Goal: Information Seeking & Learning: Check status

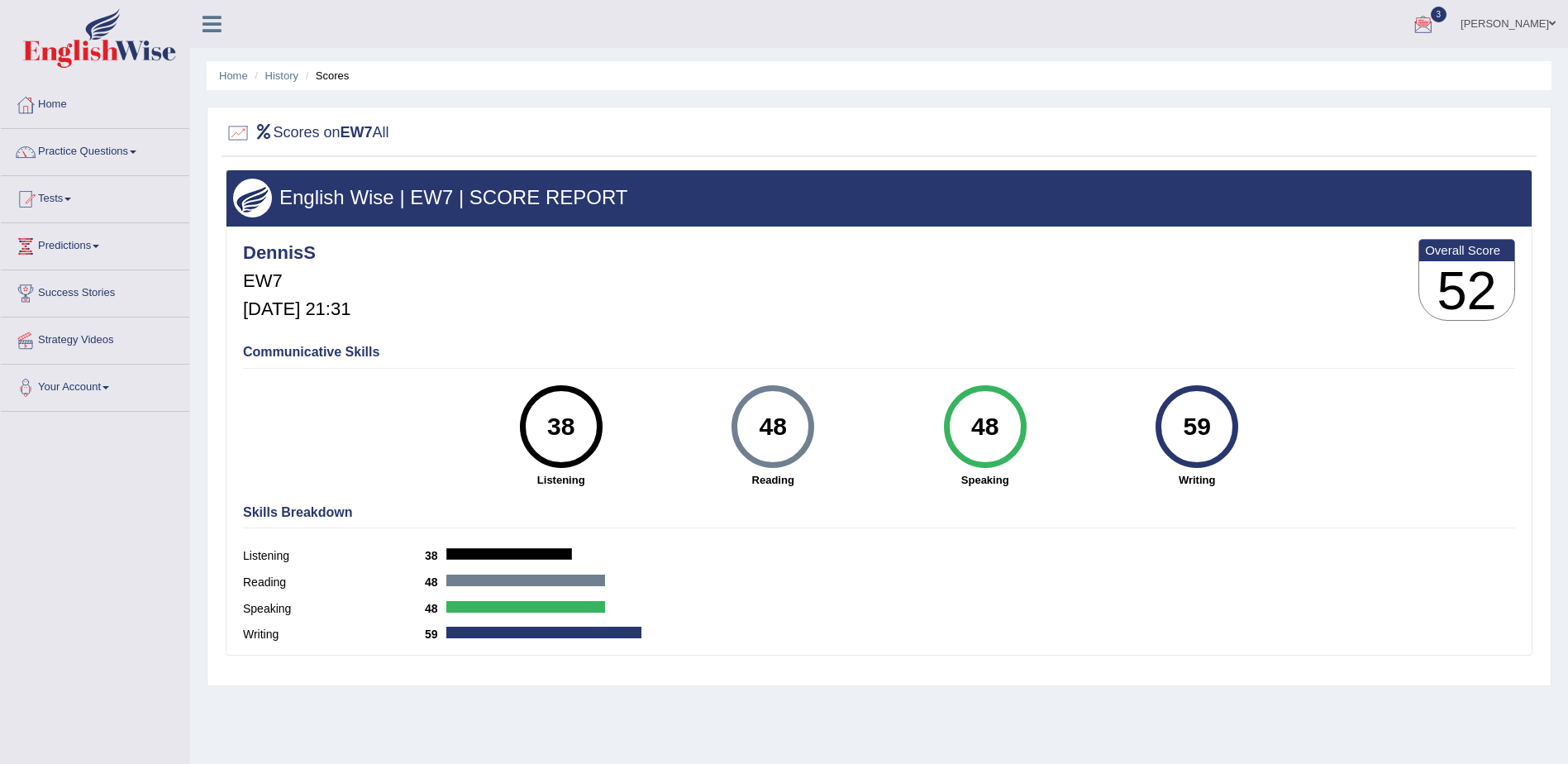
click at [1436, 26] on div at bounding box center [1423, 25] width 25 height 25
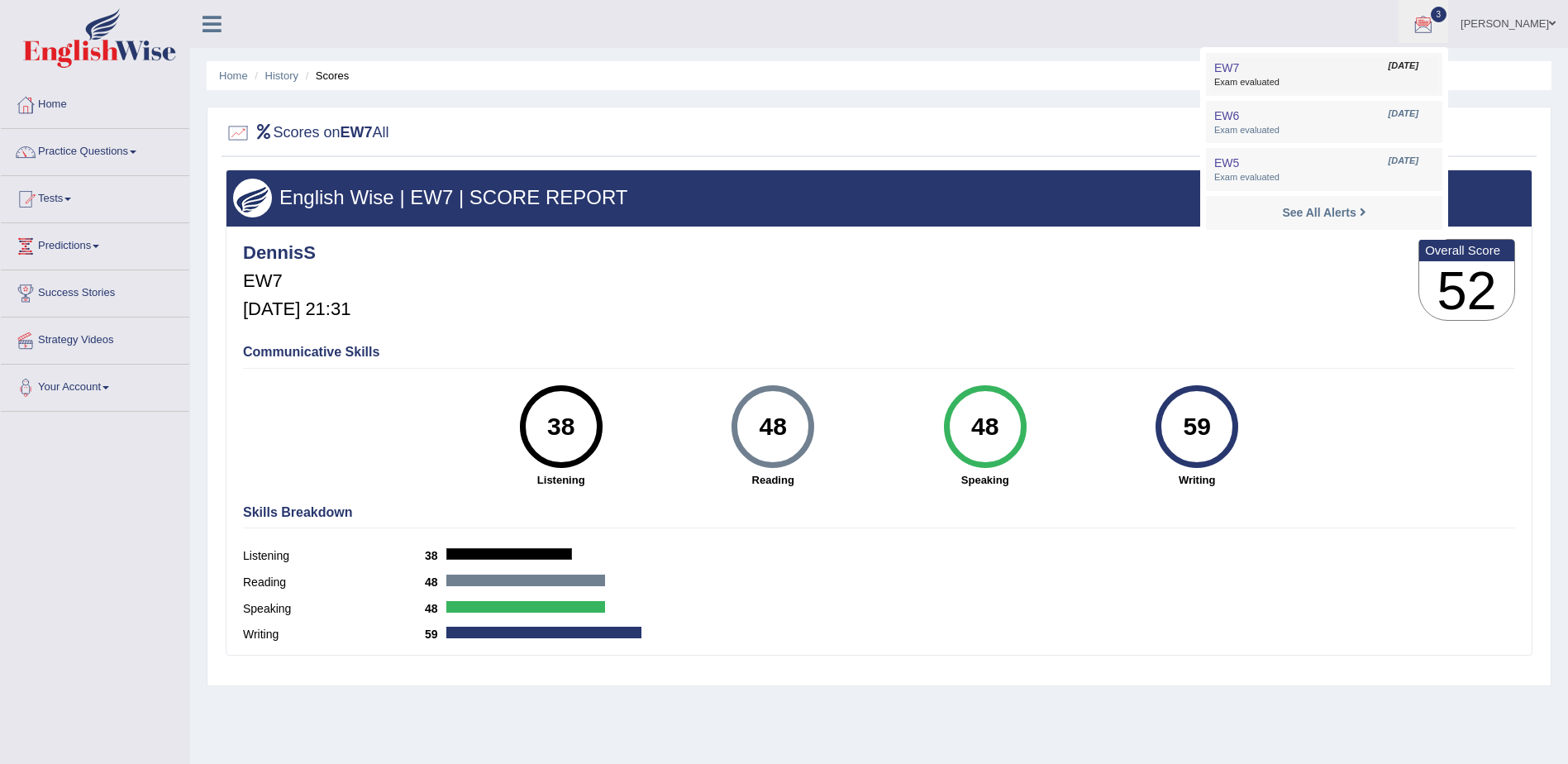
click at [1398, 71] on span "[DATE]" at bounding box center [1404, 66] width 30 height 13
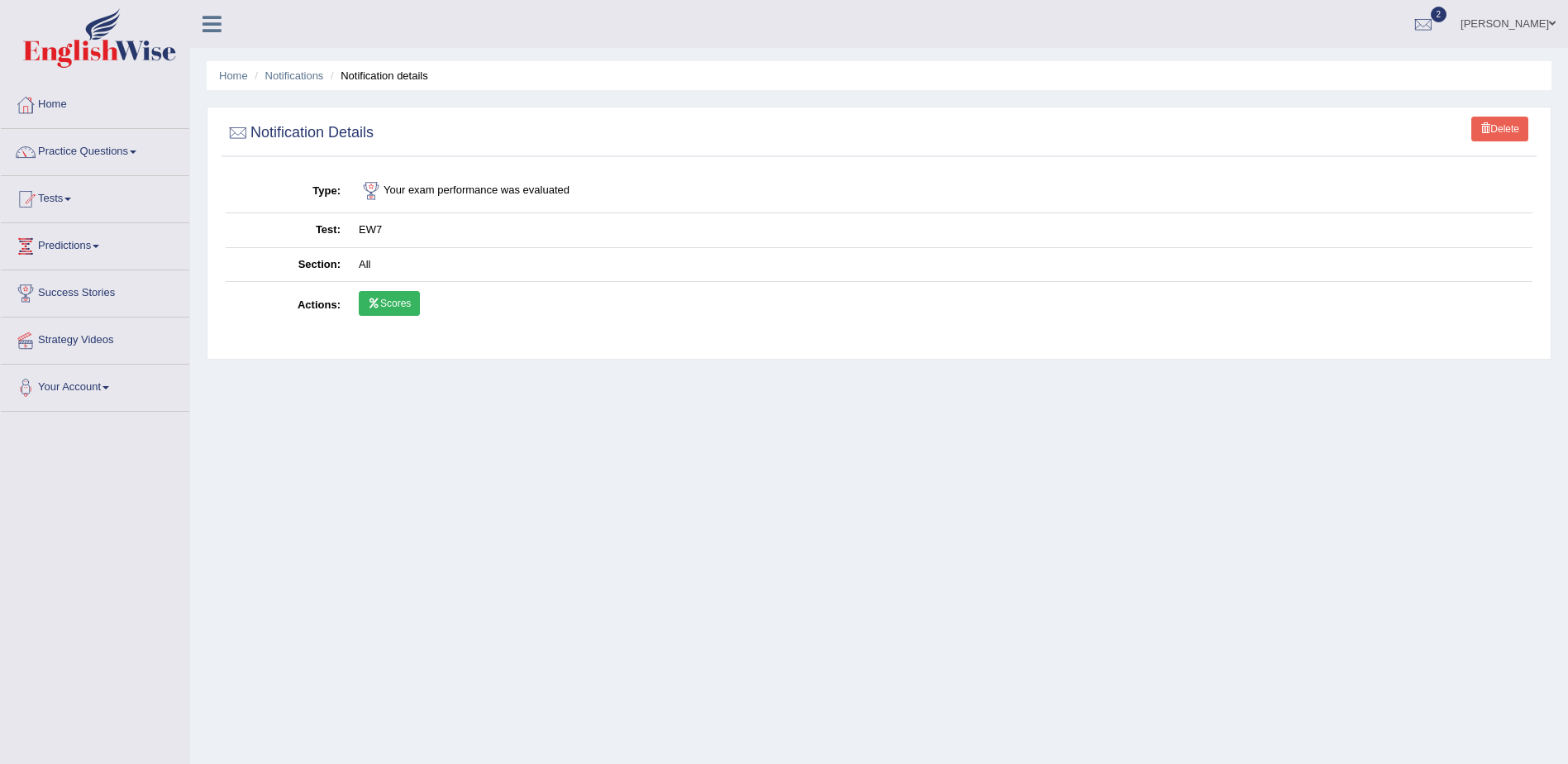
click at [384, 307] on link "Scores" at bounding box center [389, 304] width 61 height 25
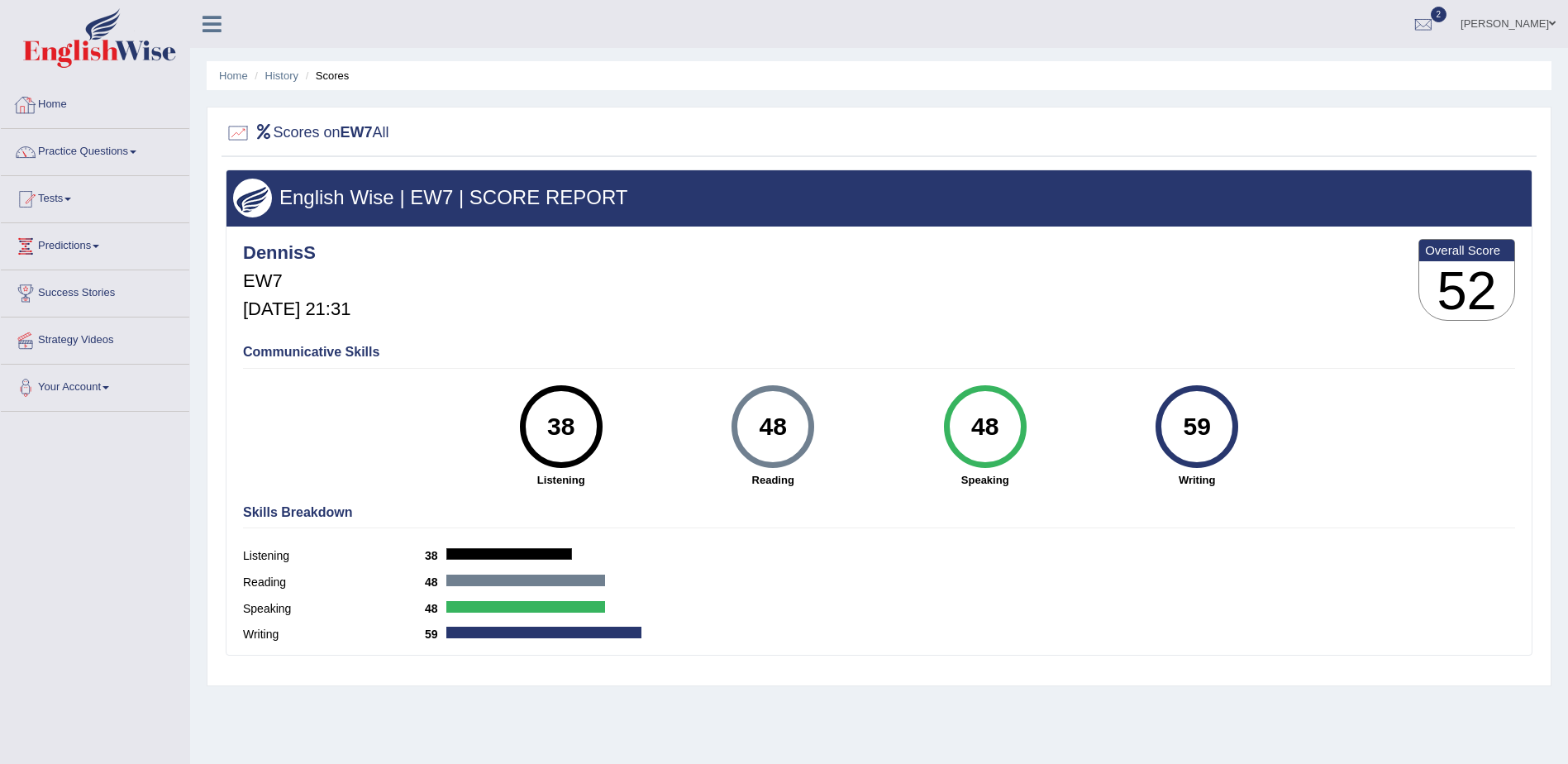
click at [51, 103] on link "Home" at bounding box center [95, 102] width 188 height 41
